Goal: Task Accomplishment & Management: Manage account settings

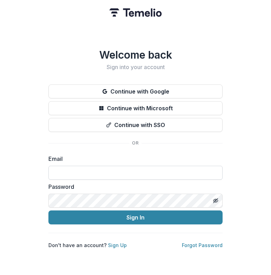
click at [104, 171] on input at bounding box center [135, 173] width 174 height 14
paste input "**********"
type input "**********"
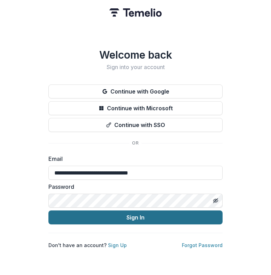
click at [109, 212] on button "Sign In" at bounding box center [135, 217] width 174 height 14
